Goal: Transaction & Acquisition: Purchase product/service

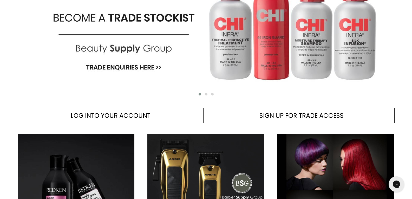
scroll to position [130, 0]
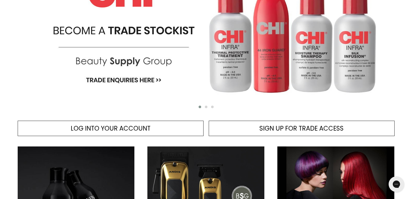
click at [122, 59] on img "Main content" at bounding box center [206, 19] width 376 height 182
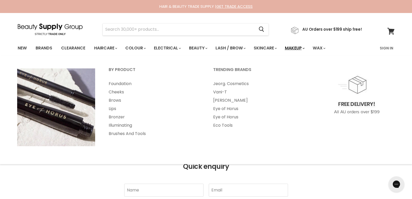
click at [297, 49] on link "Makeup" at bounding box center [294, 48] width 27 height 11
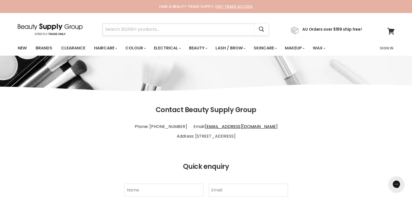
click at [194, 33] on input "Search" at bounding box center [179, 29] width 152 height 12
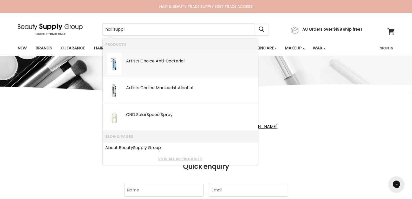
type input "nail supply"
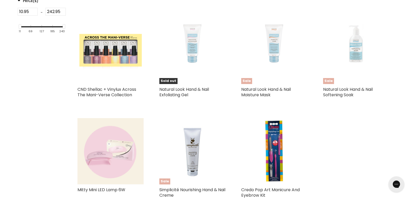
scroll to position [312, 0]
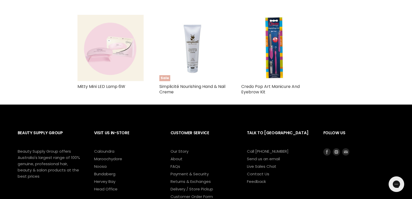
click at [105, 48] on img "Main content" at bounding box center [110, 48] width 66 height 66
